Goal: Task Accomplishment & Management: Use online tool/utility

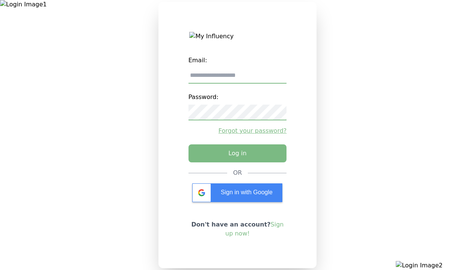
click at [237, 78] on input "email" at bounding box center [237, 76] width 98 height 16
type input "**********"
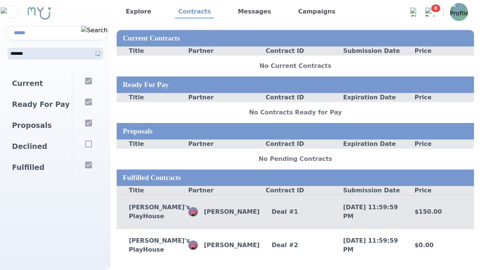
click at [292, 213] on div "Deal # 1" at bounding box center [296, 211] width 72 height 9
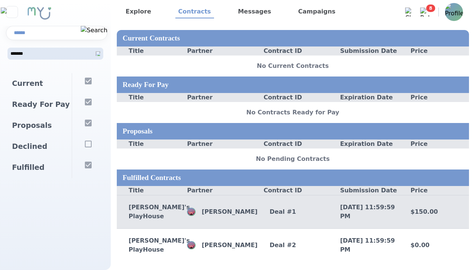
scroll to position [141, 0]
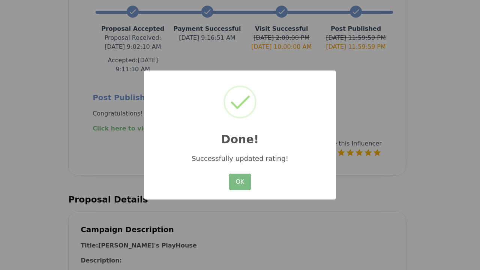
click at [240, 182] on button "OK" at bounding box center [240, 182] width 22 height 17
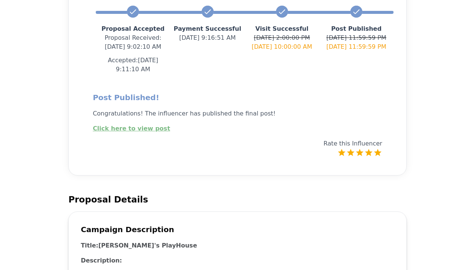
click at [126, 125] on link "Click here to view post" at bounding box center [131, 128] width 77 height 7
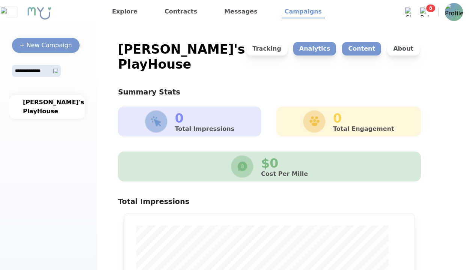
click at [365, 49] on p "Content" at bounding box center [361, 49] width 39 height 14
